Goal: Information Seeking & Learning: Learn about a topic

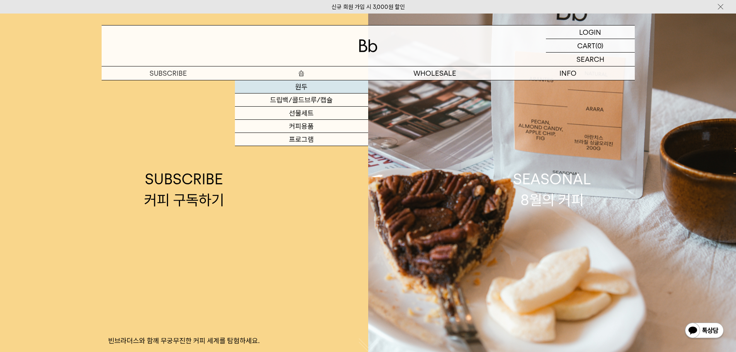
click at [291, 88] on link "원두" at bounding box center [301, 86] width 133 height 13
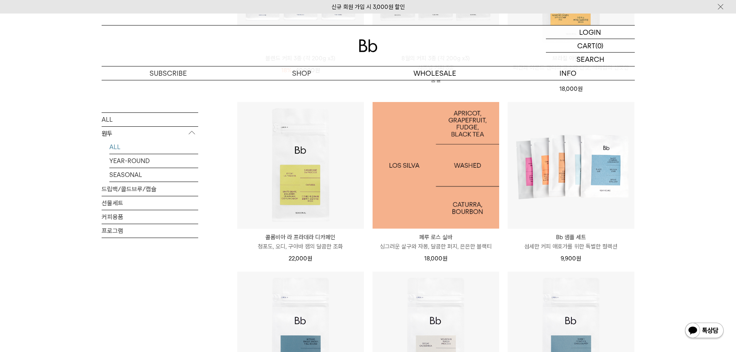
scroll to position [464, 0]
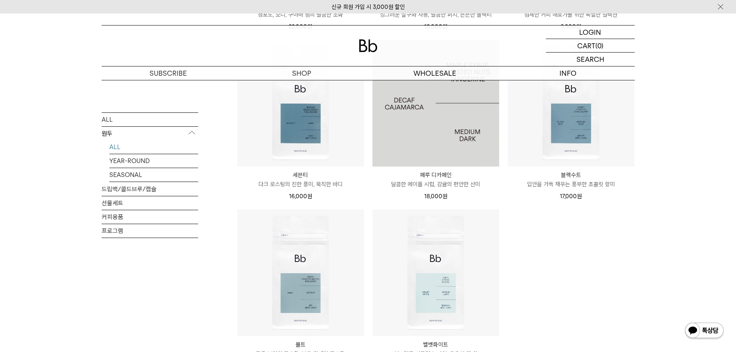
click at [409, 143] on img at bounding box center [436, 103] width 127 height 127
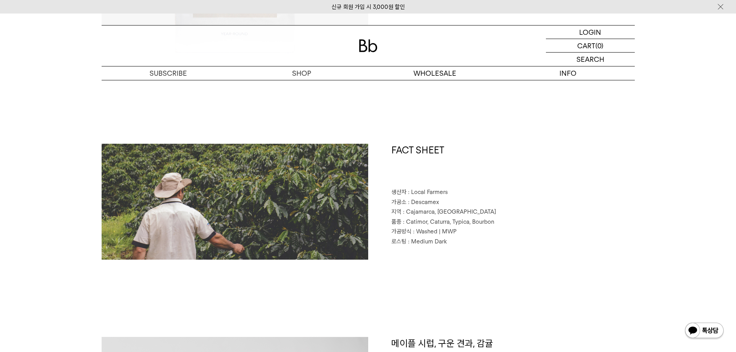
scroll to position [309, 0]
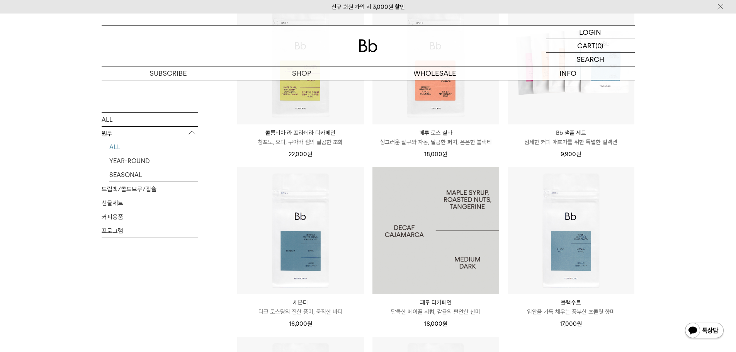
scroll to position [271, 0]
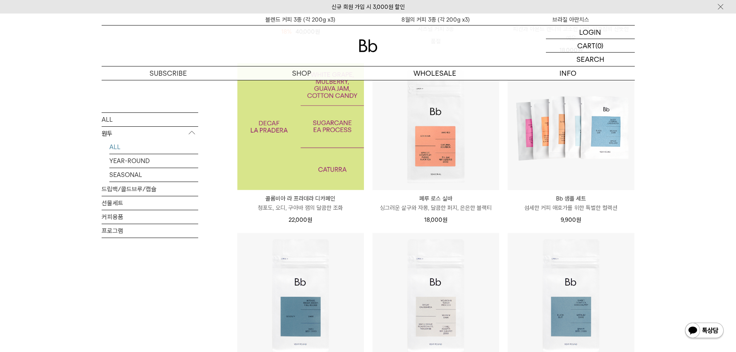
click at [296, 161] on img at bounding box center [300, 126] width 127 height 127
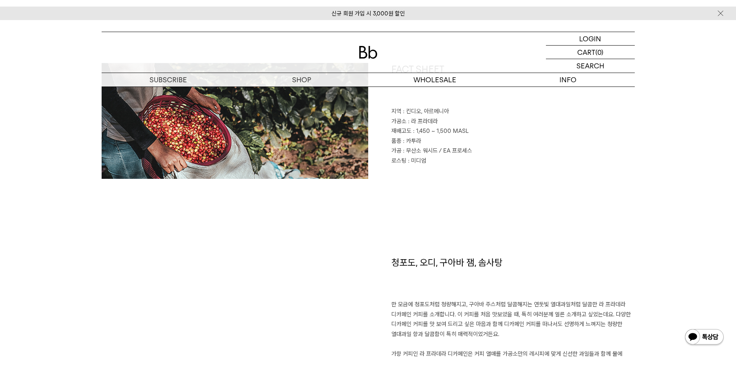
scroll to position [387, 0]
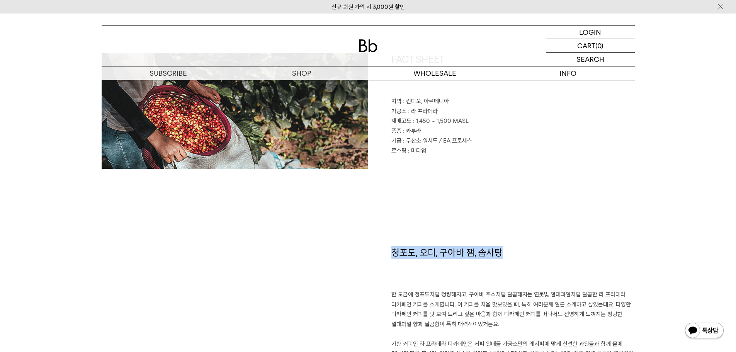
drag, startPoint x: 391, startPoint y: 257, endPoint x: 523, endPoint y: 257, distance: 131.8
click at [523, 257] on h1 "청포도, 오디, 구아바 잼, 솜사탕" at bounding box center [514, 268] width 244 height 44
copy h1 "청포도, 오디, 구아바 잼, 솜사탕"
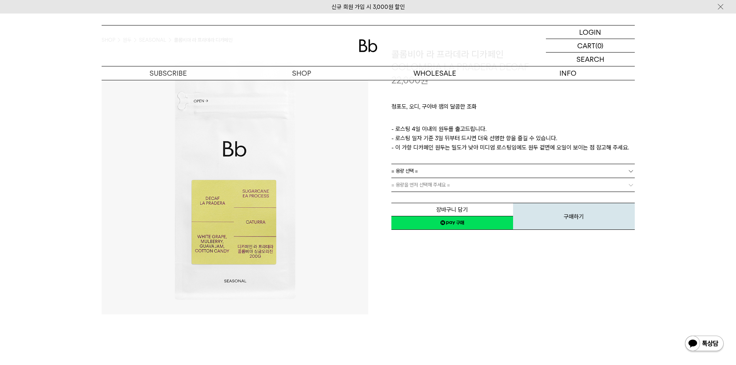
scroll to position [0, 0]
